Goal: Check status

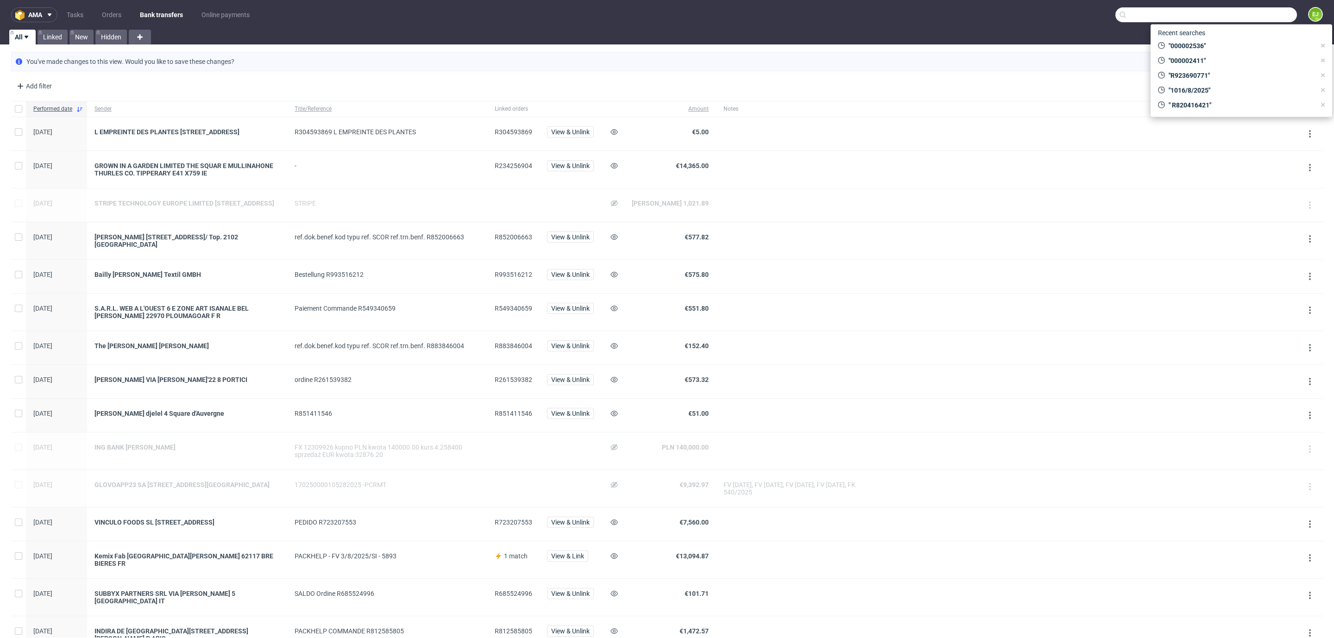
click at [1244, 11] on input "text" at bounding box center [1206, 14] width 182 height 15
paste input "R461331683"
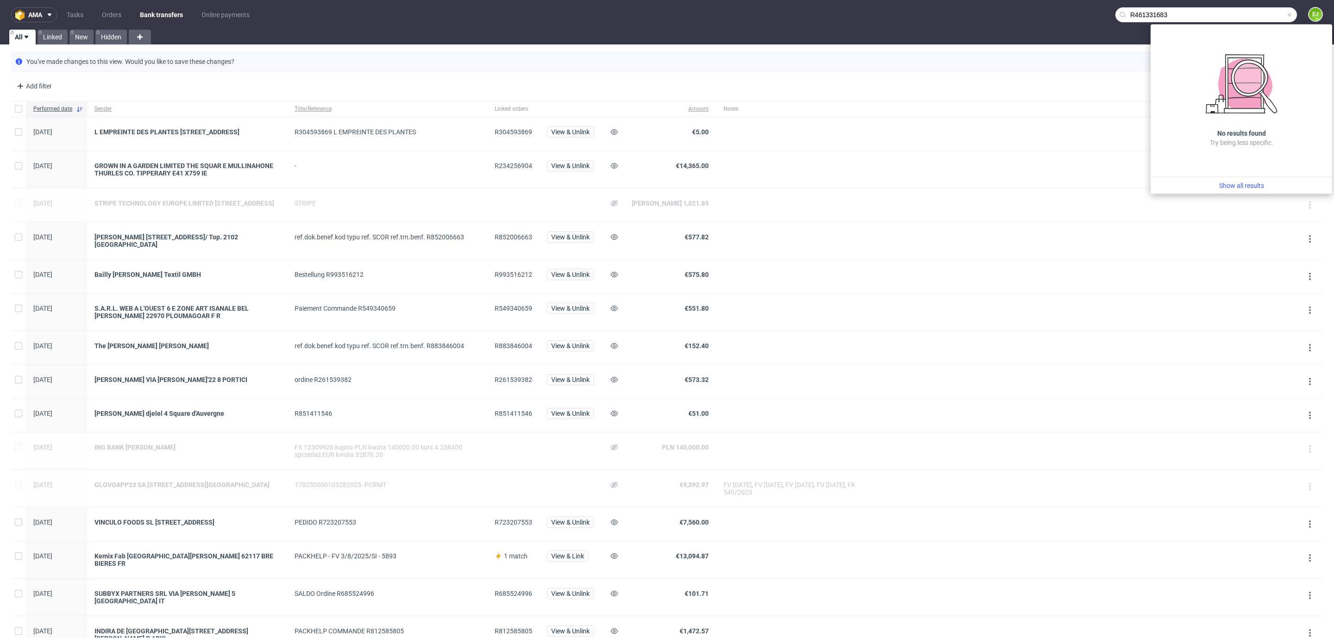
type input "R461331683"
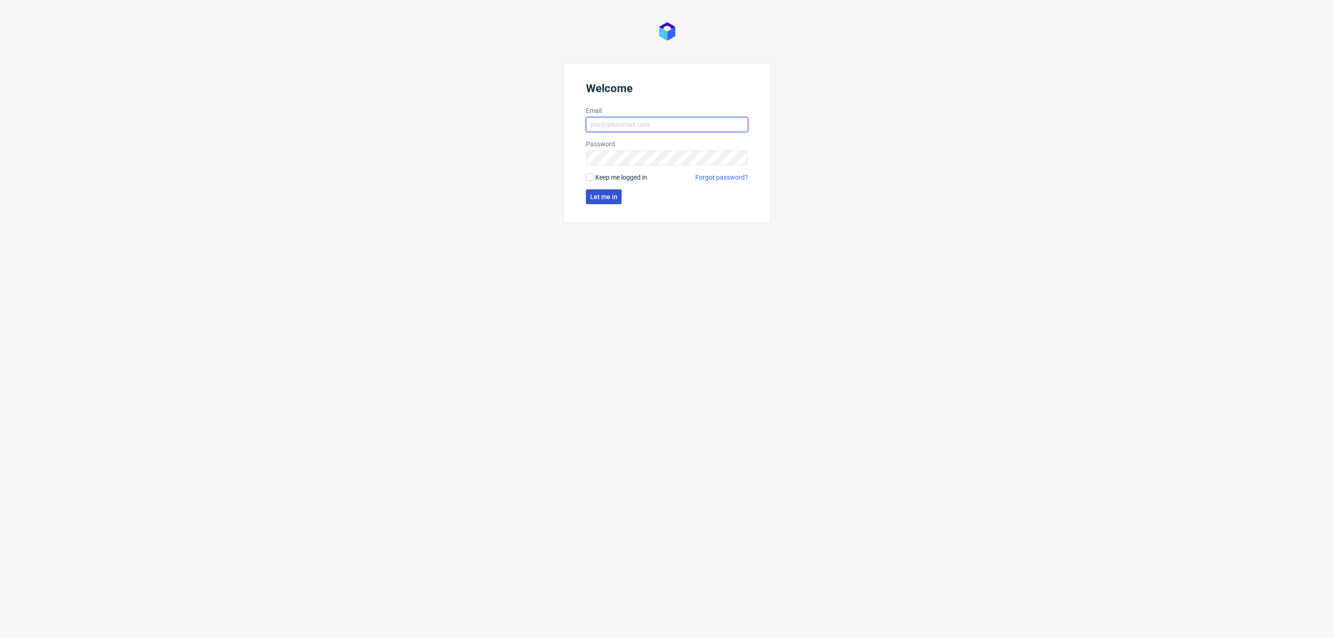
type input "[EMAIL_ADDRESS][DOMAIN_NAME]"
click at [620, 201] on button "Let me in" at bounding box center [604, 196] width 36 height 15
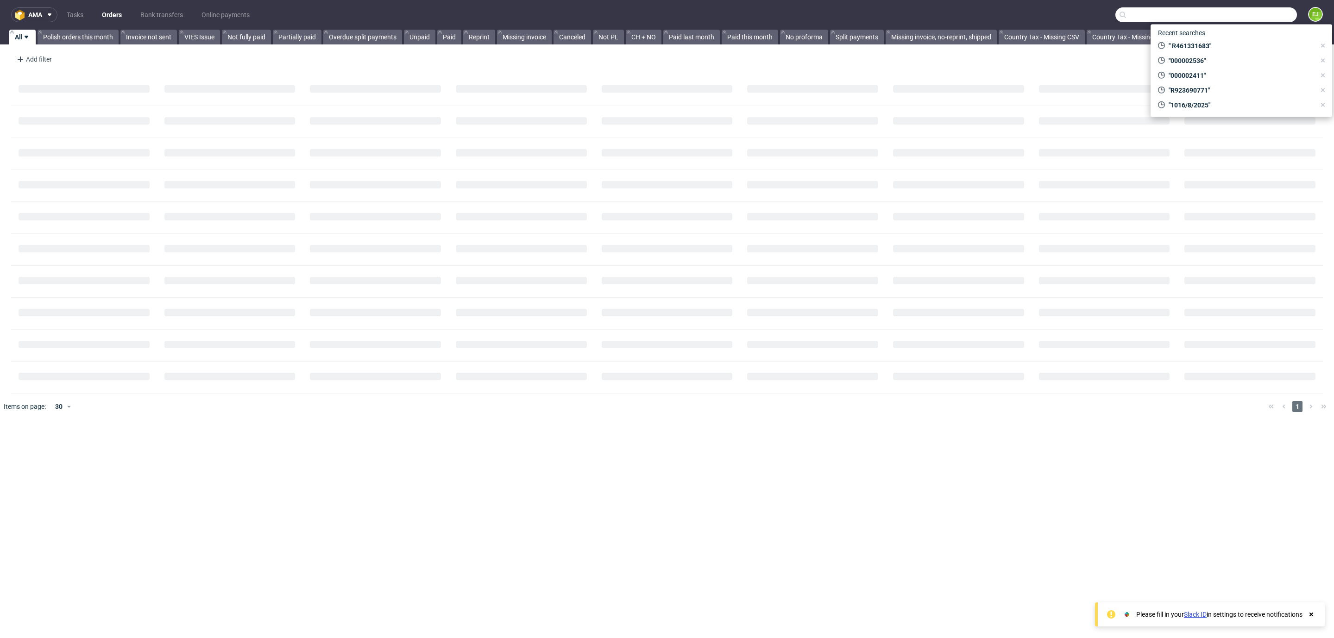
click at [1235, 17] on input "text" at bounding box center [1206, 14] width 182 height 15
paste input "R461331683"
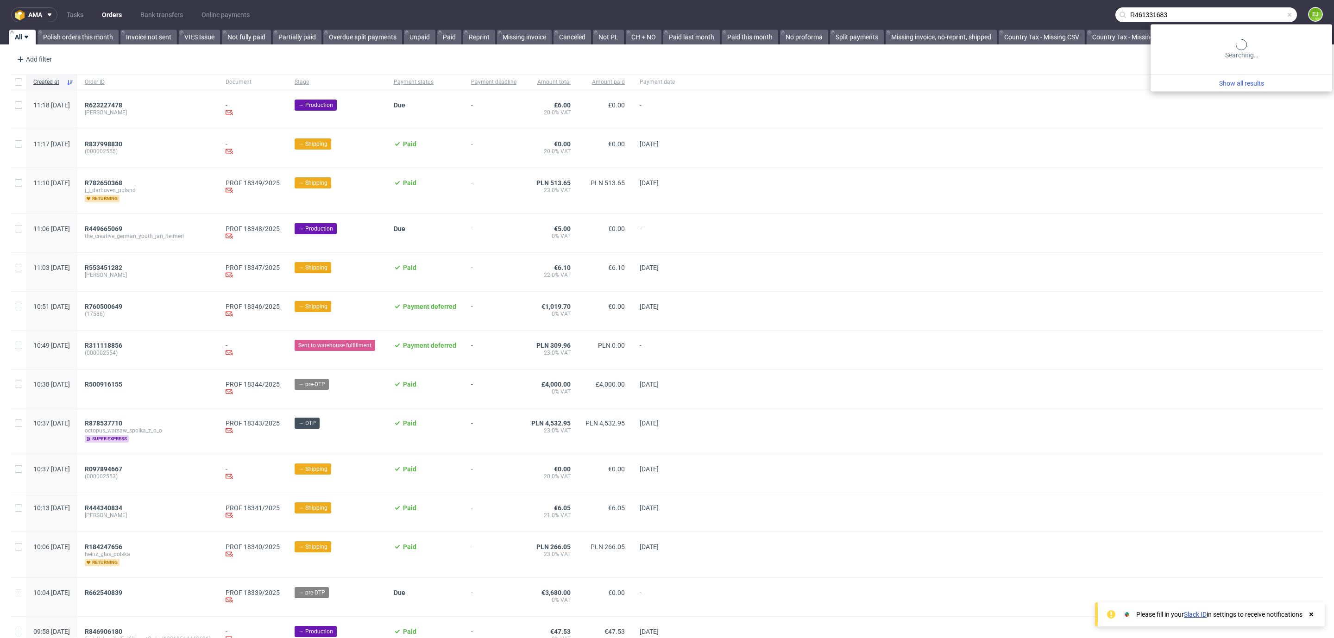
type input "R461331683"
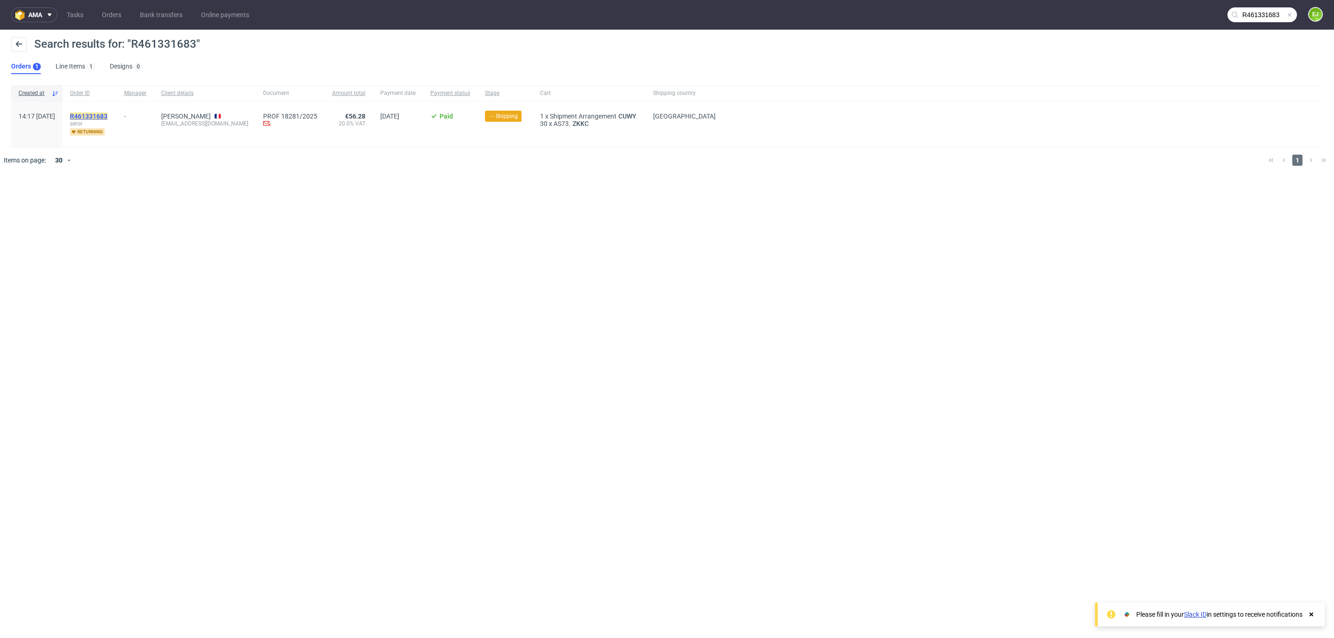
click at [107, 114] on mark "R461331683" at bounding box center [89, 116] width 38 height 7
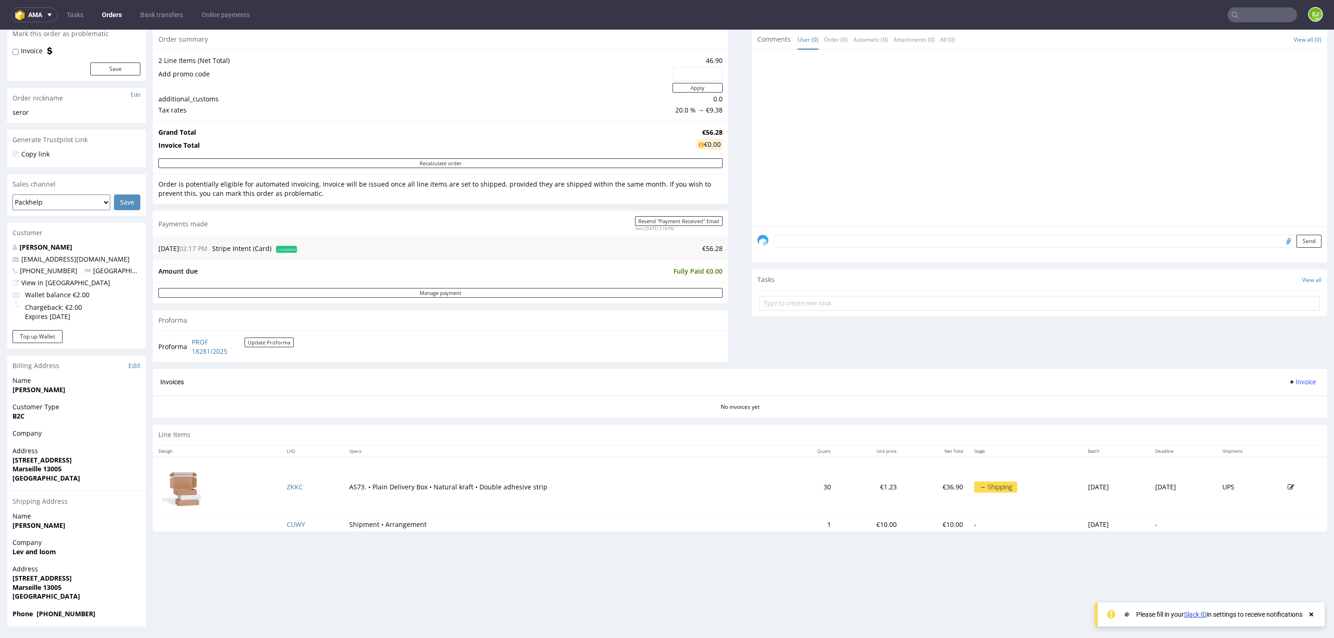
scroll to position [2, 0]
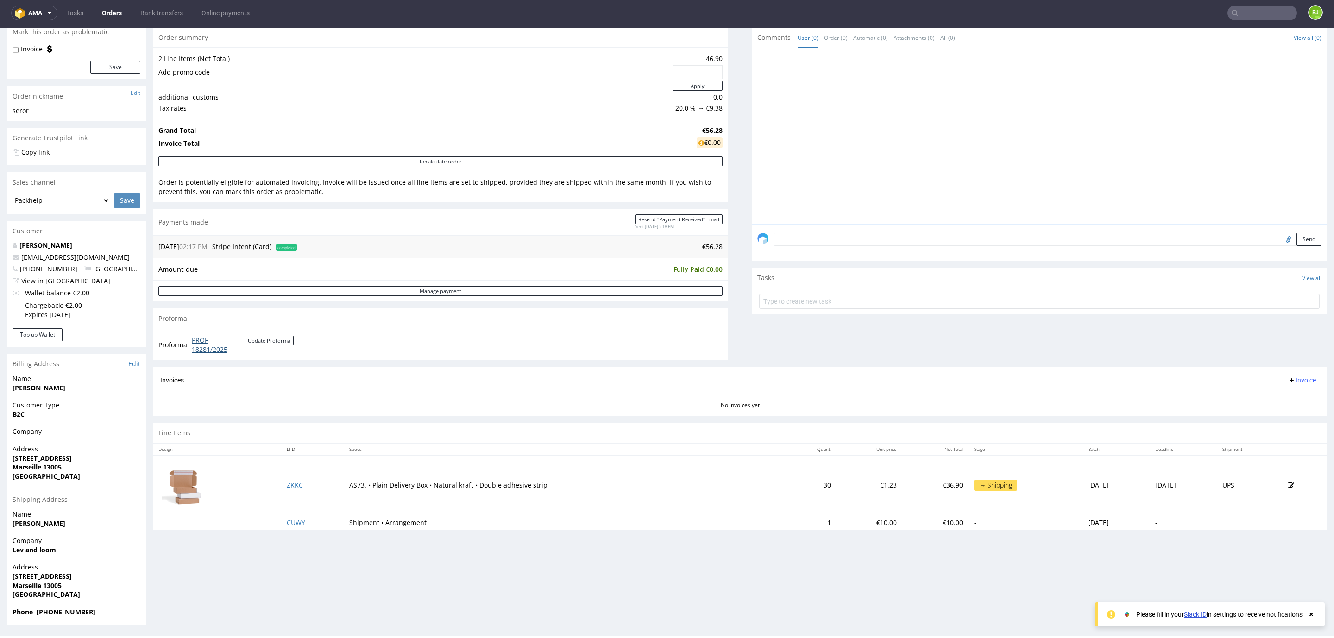
click at [204, 344] on link "PROF 18281/2025" at bounding box center [218, 345] width 53 height 18
